Goal: Transaction & Acquisition: Purchase product/service

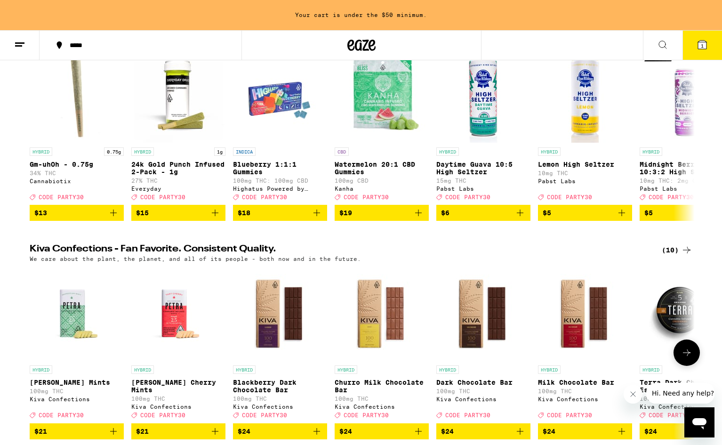
scroll to position [14, 0]
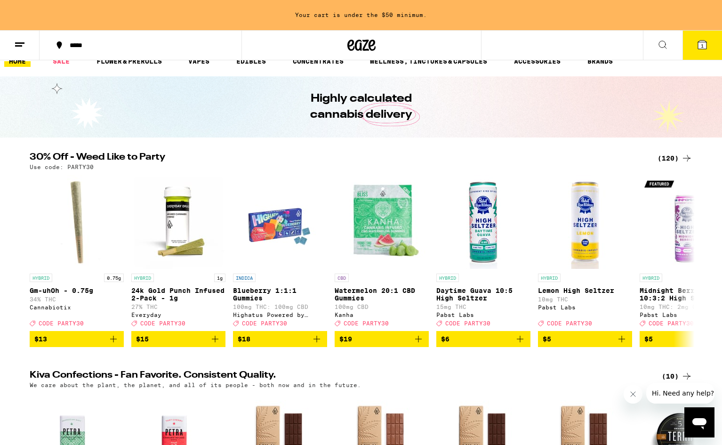
click at [666, 156] on div "(120)" at bounding box center [674, 157] width 35 height 11
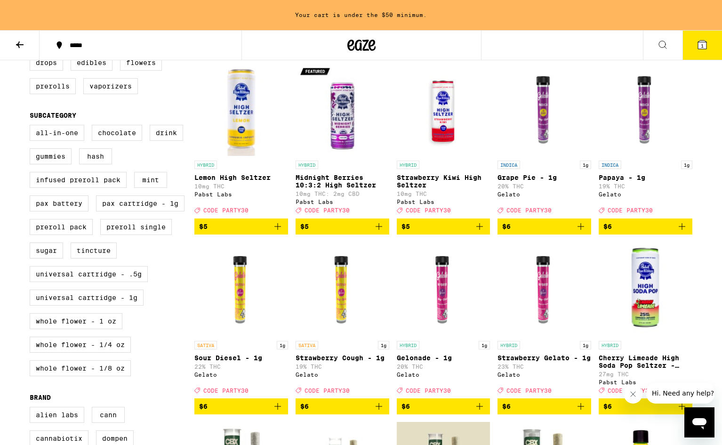
scroll to position [284, 0]
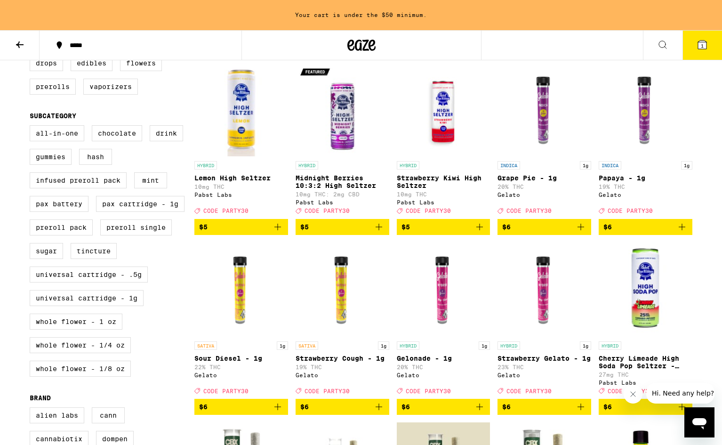
click at [586, 232] on icon "Add to bag" at bounding box center [580, 226] width 11 height 11
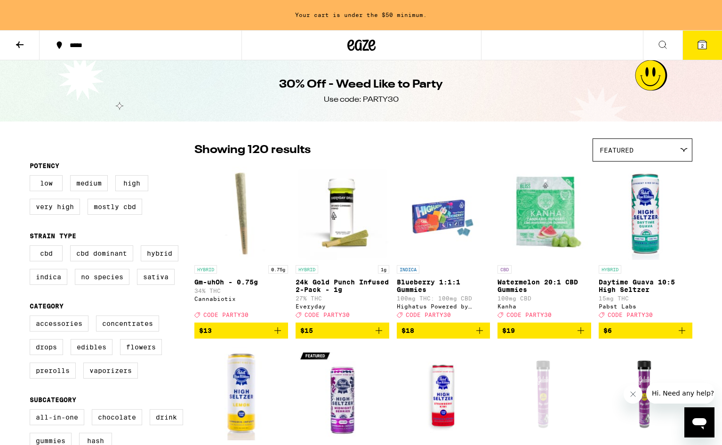
scroll to position [0, 0]
click at [397, 81] on h1 "30% Off - Weed Like to Party" at bounding box center [361, 85] width 164 height 16
click at [13, 38] on button at bounding box center [20, 46] width 40 height 30
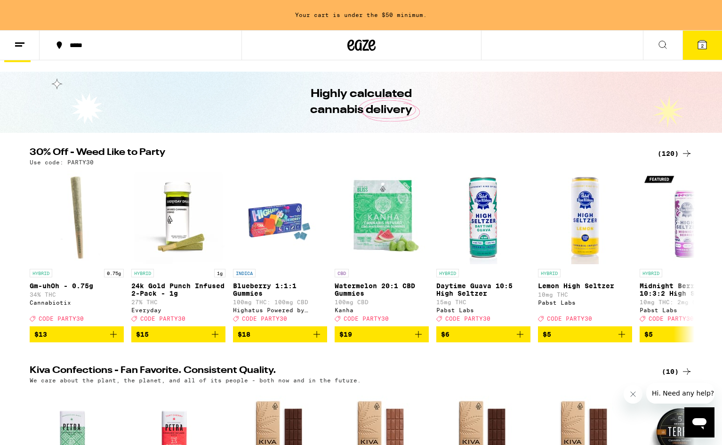
scroll to position [79, 0]
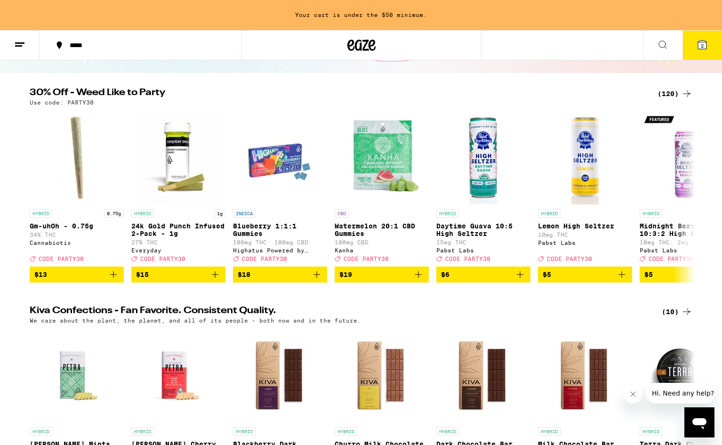
click at [679, 94] on div "(120)" at bounding box center [674, 93] width 35 height 11
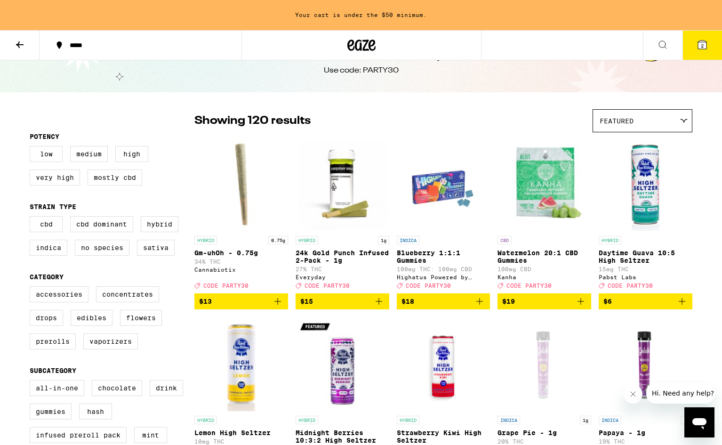
scroll to position [54, 0]
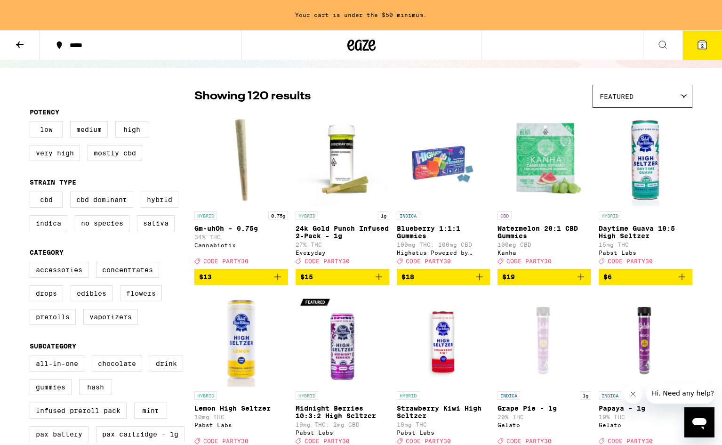
click at [142, 301] on label "Flowers" at bounding box center [141, 293] width 42 height 16
click at [32, 263] on input "Flowers" at bounding box center [32, 263] width 0 height 0
checkbox input "true"
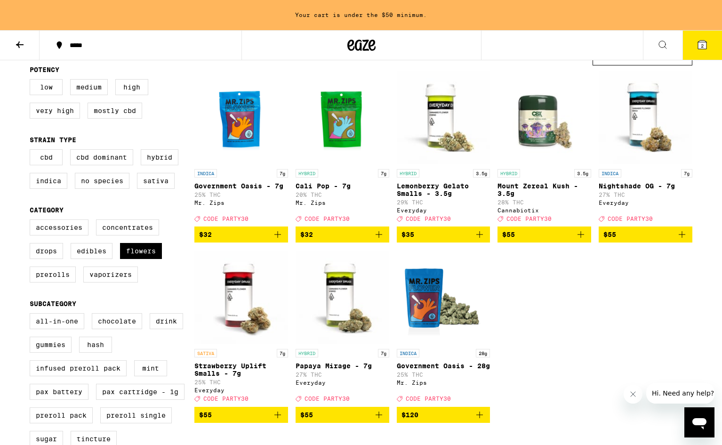
scroll to position [95, 0]
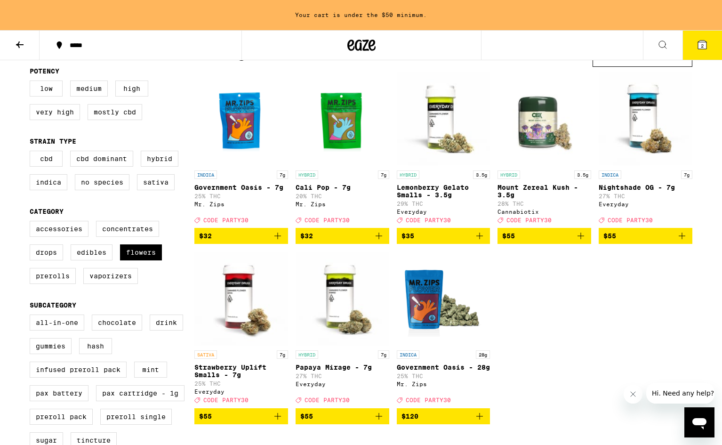
click at [278, 241] on icon "Add to bag" at bounding box center [277, 235] width 11 height 11
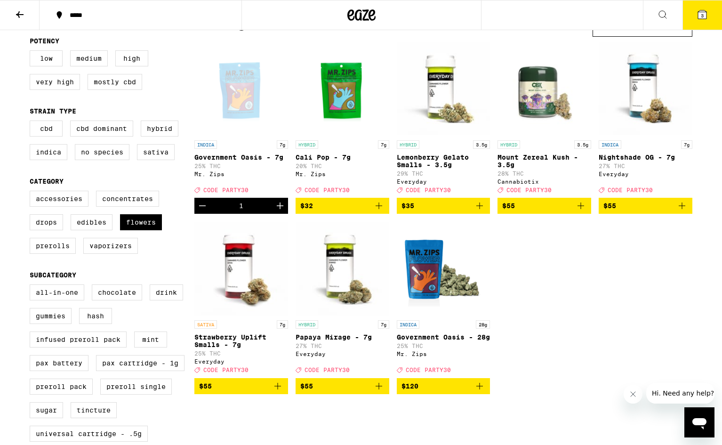
click at [704, 15] on icon at bounding box center [702, 14] width 8 height 8
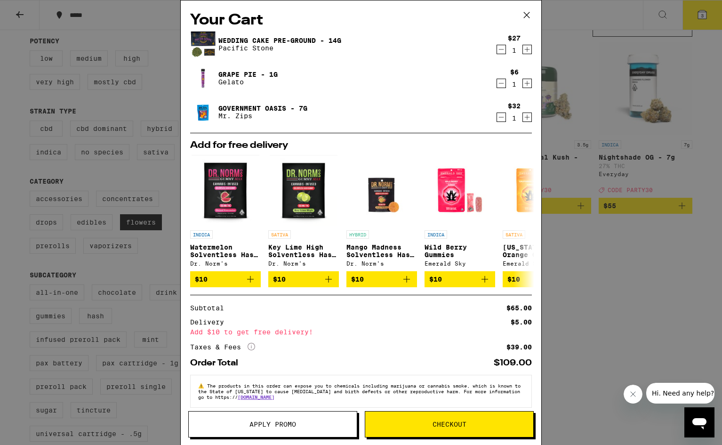
click at [500, 83] on icon "Decrement" at bounding box center [501, 83] width 8 height 11
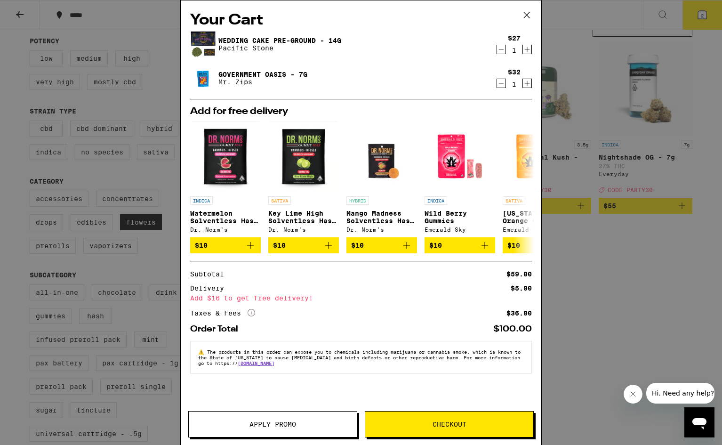
click at [527, 16] on icon at bounding box center [526, 15] width 14 height 14
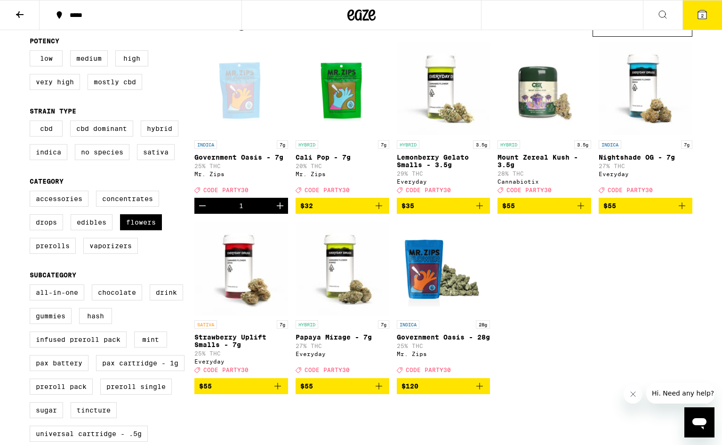
click at [338, 193] on span "CODE PARTY30" at bounding box center [326, 190] width 45 height 6
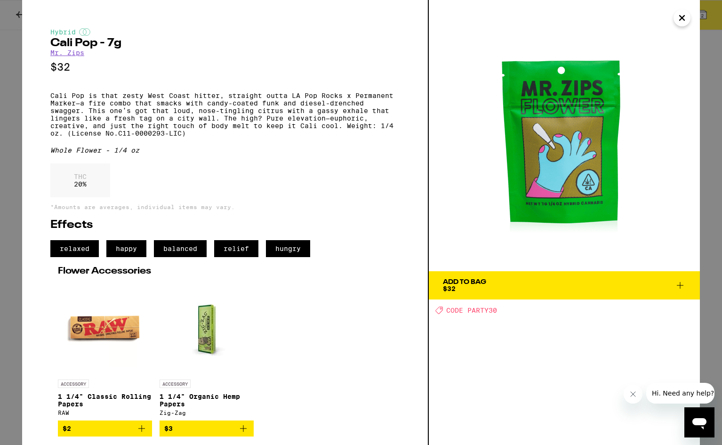
click at [484, 311] on span "CODE PARTY30" at bounding box center [471, 310] width 51 height 8
drag, startPoint x: 498, startPoint y: 311, endPoint x: 467, endPoint y: 311, distance: 31.1
click at [467, 311] on div "Deal Created with Sketch. CODE PARTY30" at bounding box center [567, 310] width 264 height 8
copy span "PARTY30"
click at [687, 16] on icon "Close" at bounding box center [681, 18] width 11 height 14
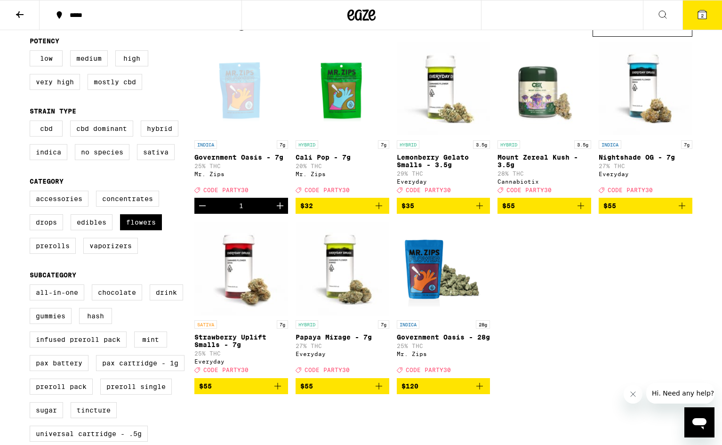
click at [702, 12] on icon at bounding box center [702, 14] width 8 height 8
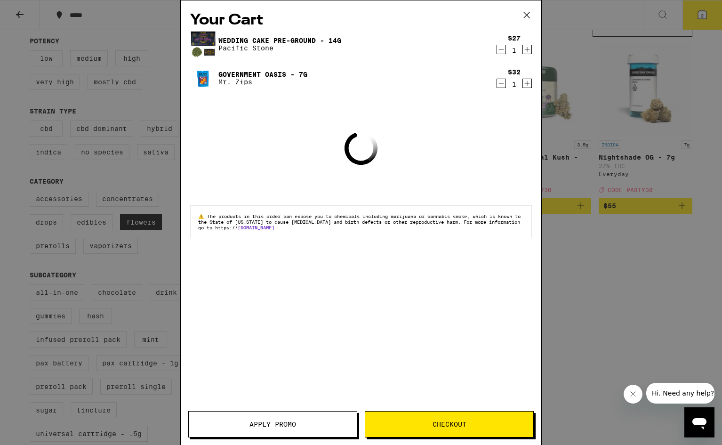
click at [302, 427] on button "Apply Promo" at bounding box center [272, 424] width 169 height 26
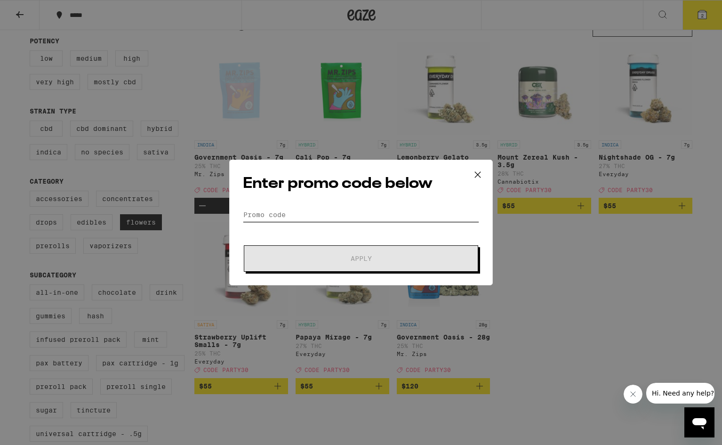
click at [315, 218] on input "Promo Code" at bounding box center [361, 214] width 236 height 14
paste input "PARTY30"
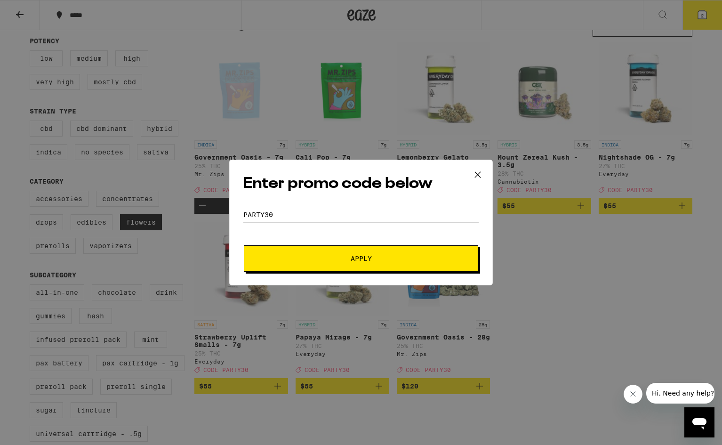
type input "PARTY30"
click at [316, 261] on span "Apply" at bounding box center [360, 258] width 169 height 7
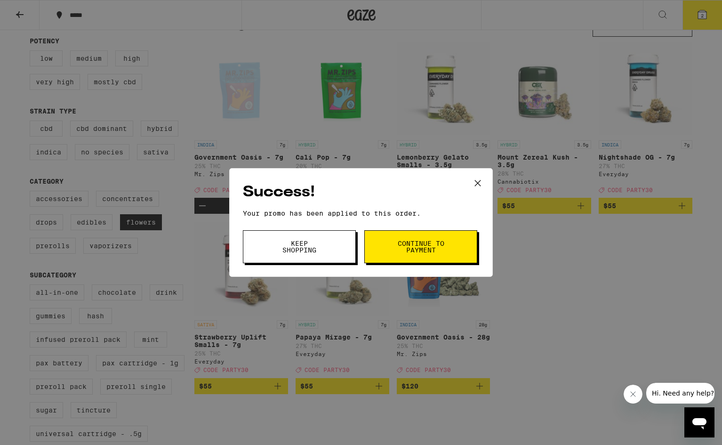
click at [399, 253] on span "Continue to payment" at bounding box center [421, 246] width 48 height 13
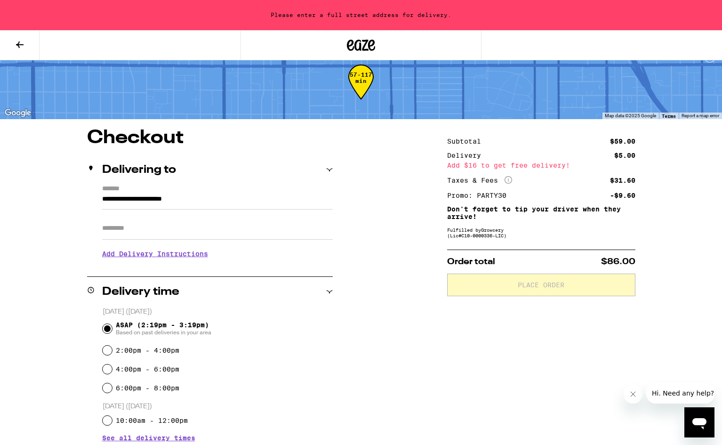
scroll to position [23, 0]
